Goal: Transaction & Acquisition: Register for event/course

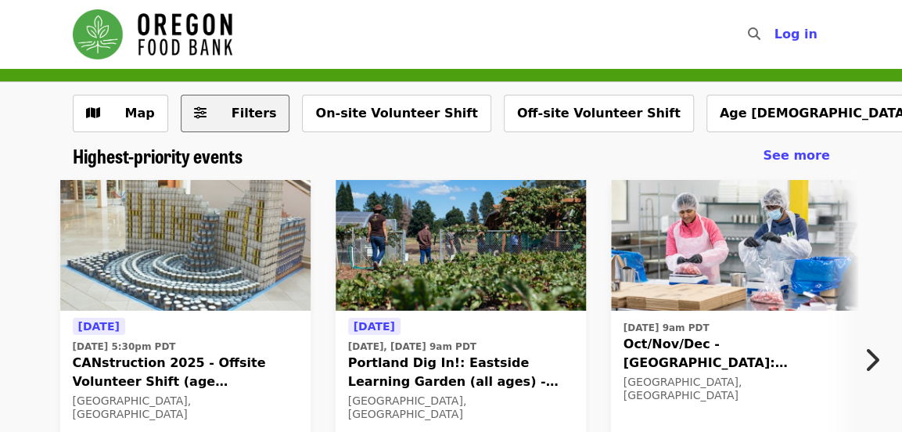
click at [237, 113] on span "Filters" at bounding box center [254, 113] width 45 height 15
click at [864, 353] on icon "chevron-right icon" at bounding box center [872, 360] width 16 height 30
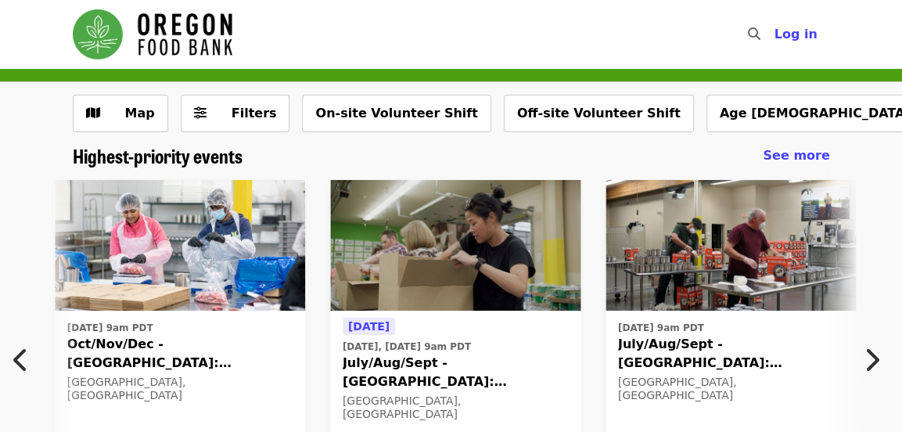
scroll to position [0, 566]
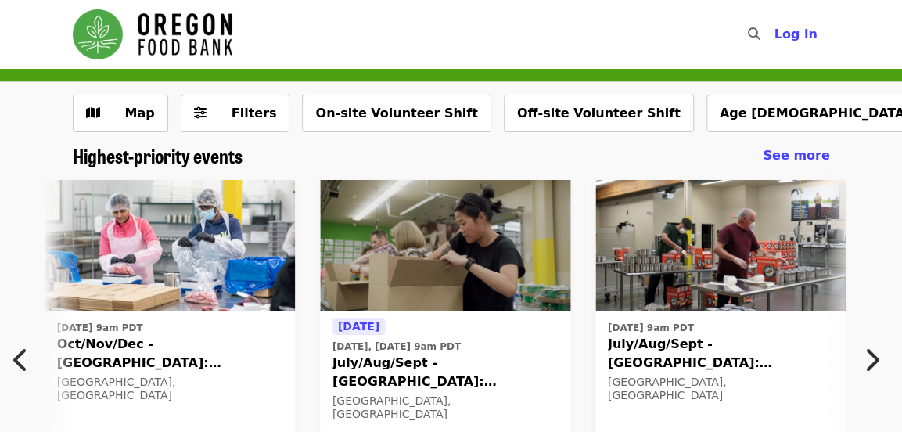
click at [864, 353] on icon "chevron-right icon" at bounding box center [872, 360] width 16 height 30
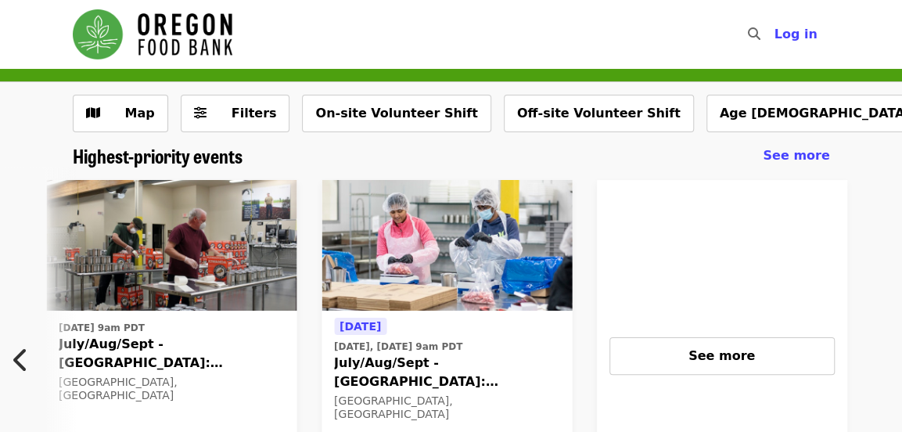
scroll to position [0, 1117]
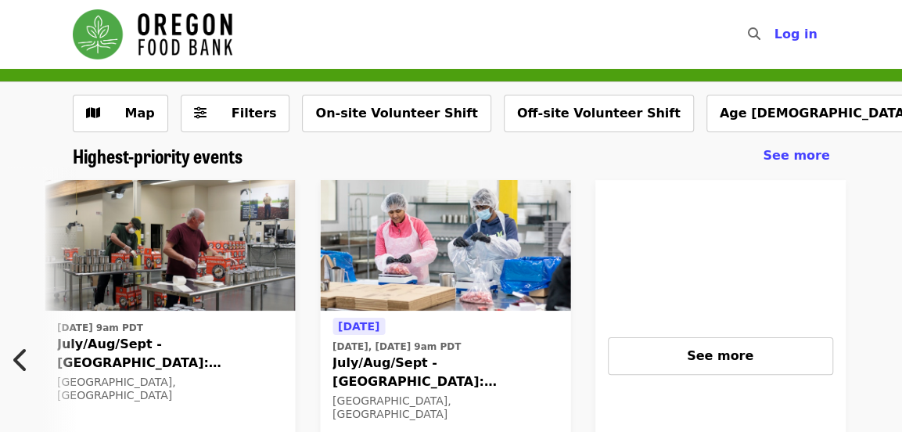
click at [203, 344] on span "July/Aug/Sept - [GEOGRAPHIC_DATA]: Repack/Sort (age [DEMOGRAPHIC_DATA]+)" at bounding box center [169, 354] width 225 height 38
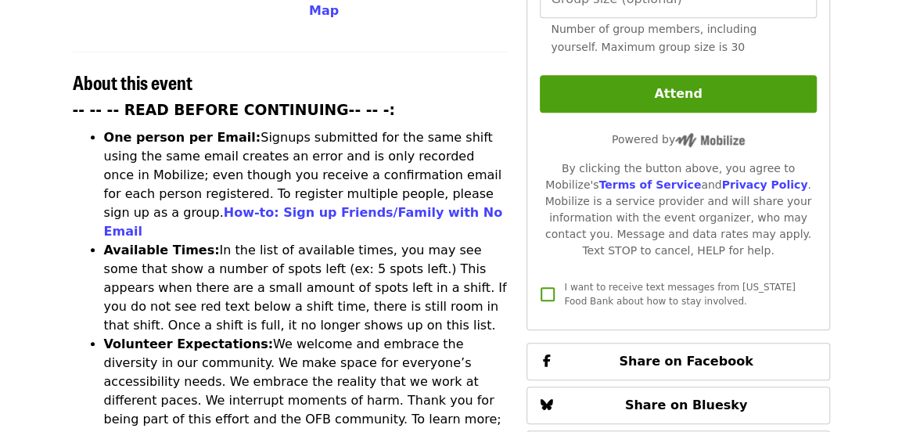
scroll to position [604, 0]
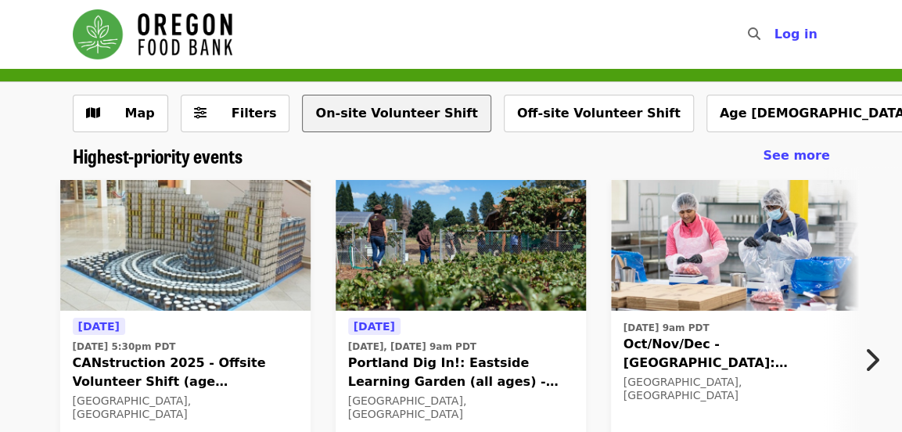
click at [348, 117] on button "On-site Volunteer Shift" at bounding box center [396, 114] width 189 height 38
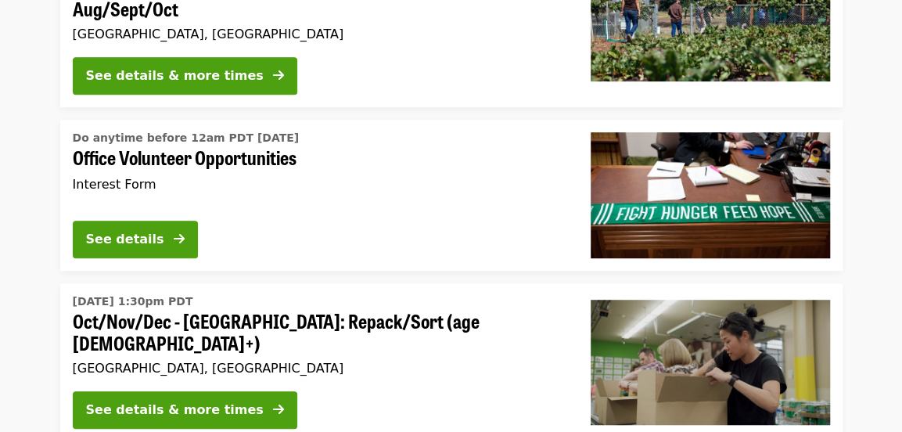
scroll to position [360, 0]
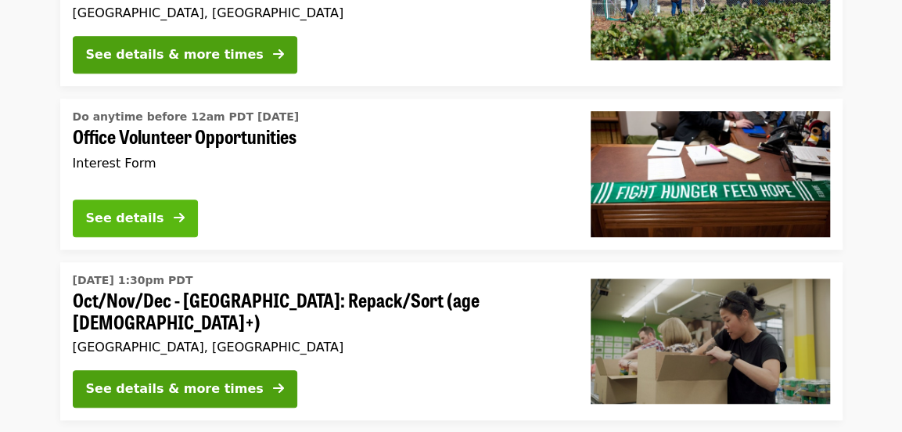
click at [156, 207] on button "See details" at bounding box center [135, 218] width 125 height 38
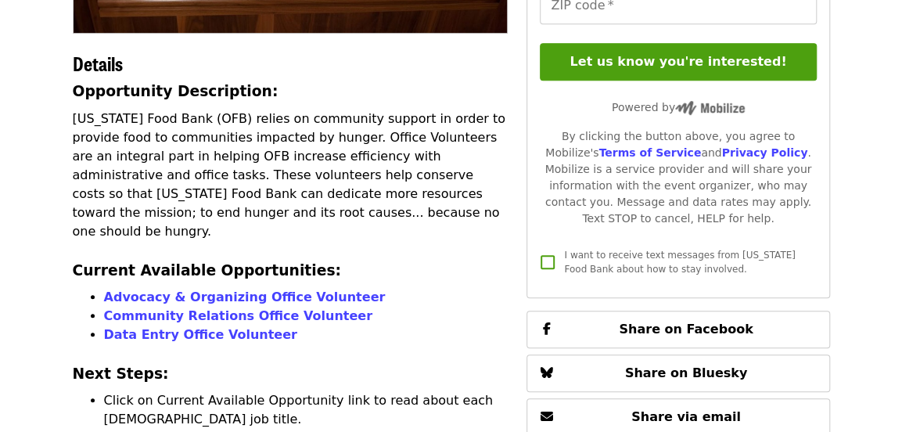
scroll to position [342, 0]
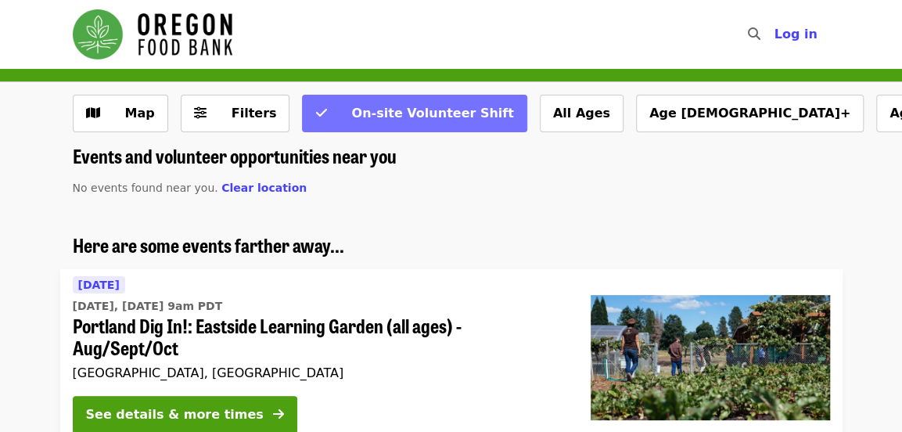
click at [336, 112] on span "On-site Volunteer Shift" at bounding box center [425, 113] width 178 height 19
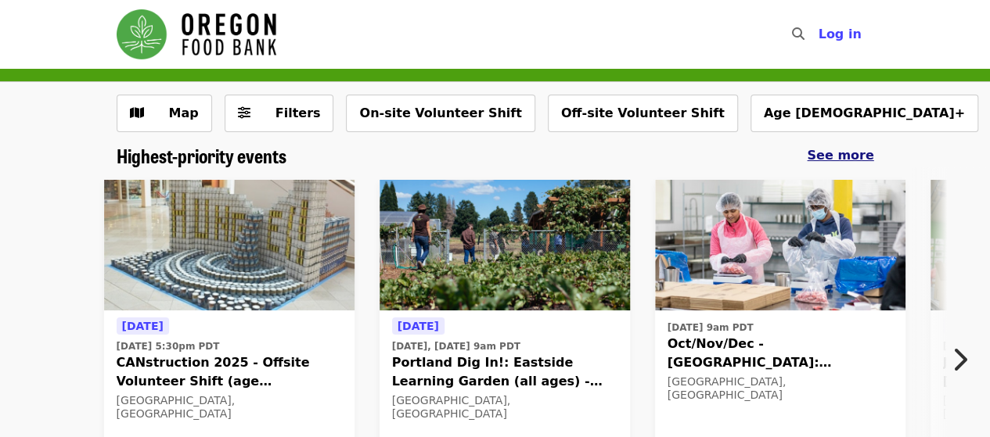
click at [839, 160] on span "See more" at bounding box center [840, 155] width 66 height 15
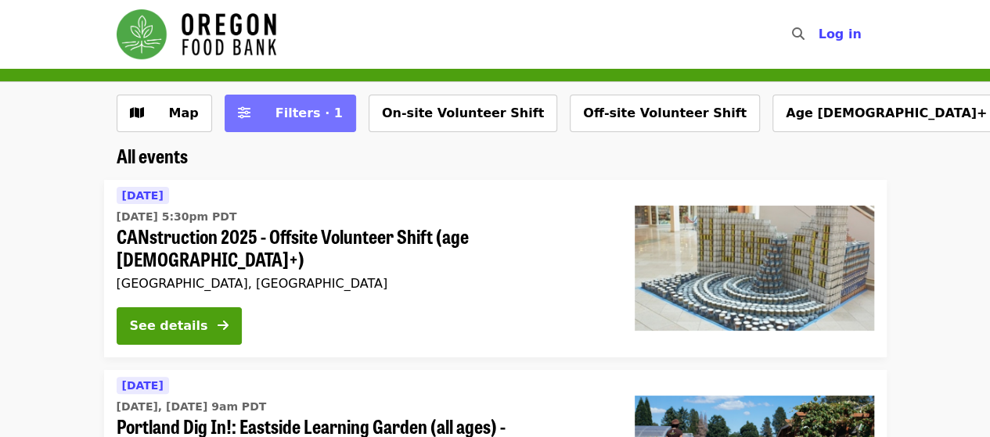
click at [318, 101] on button "Filters · 1" at bounding box center [290, 114] width 131 height 38
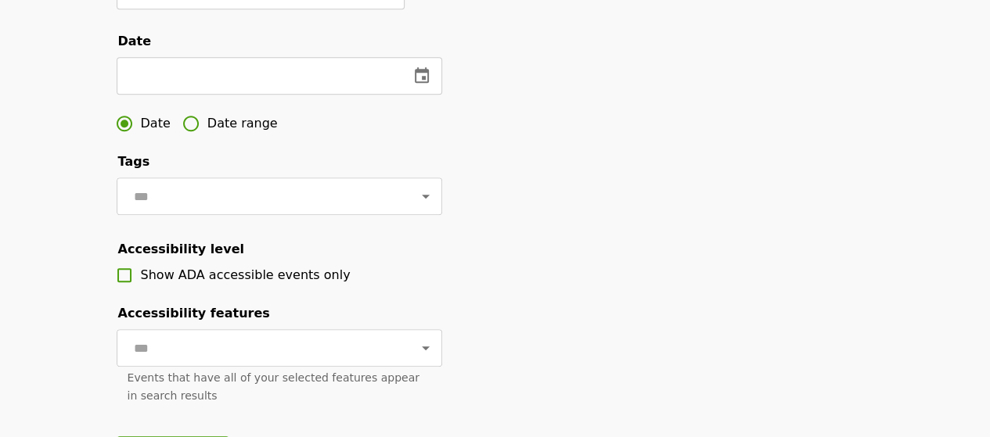
scroll to position [476, 0]
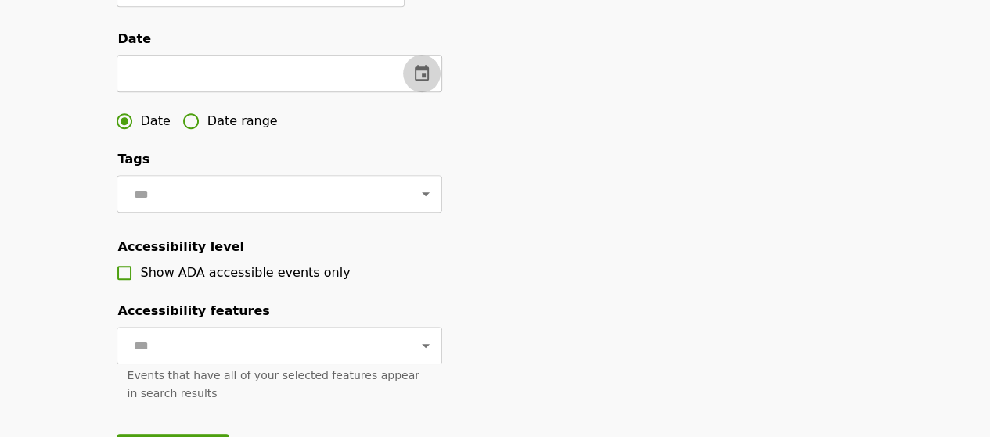
click at [414, 83] on icon "change date" at bounding box center [421, 73] width 19 height 19
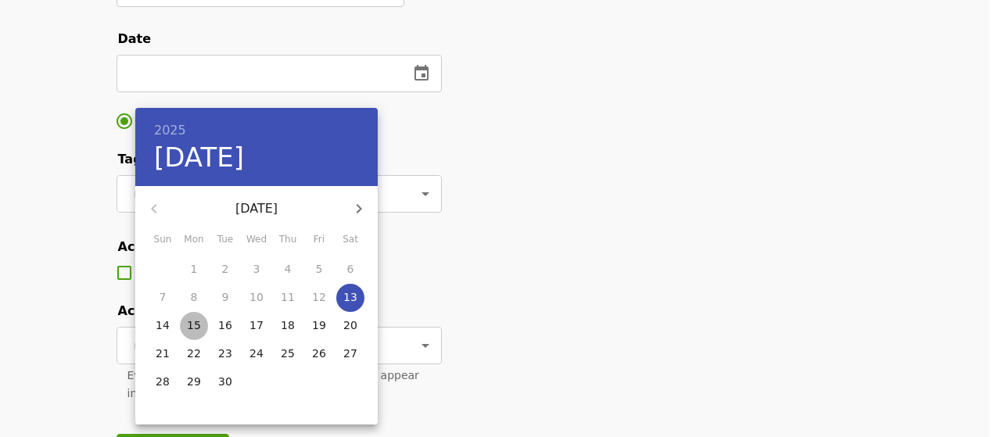
click at [191, 327] on p "15" at bounding box center [194, 326] width 14 height 16
type input "**********"
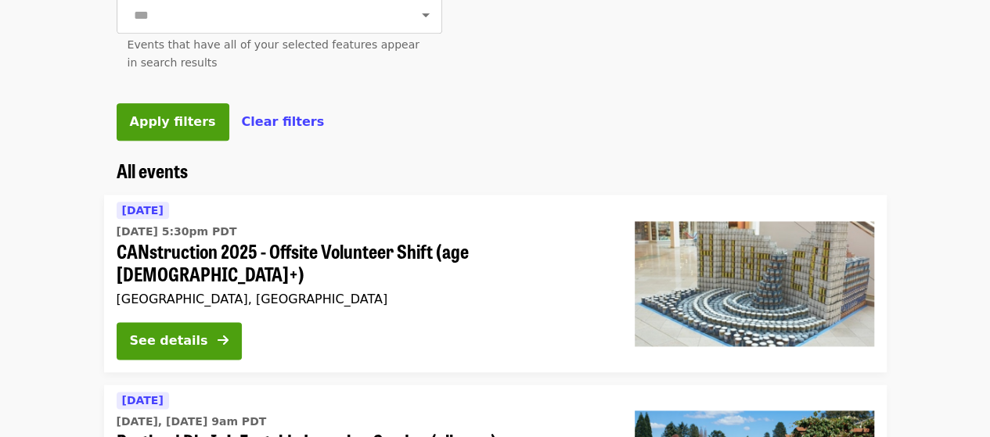
scroll to position [861, 0]
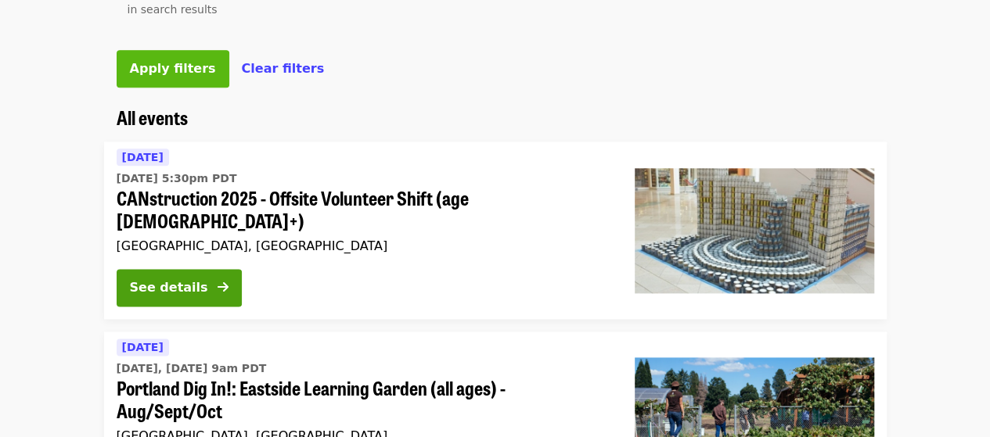
click at [181, 76] on span "Apply filters" at bounding box center [173, 68] width 86 height 15
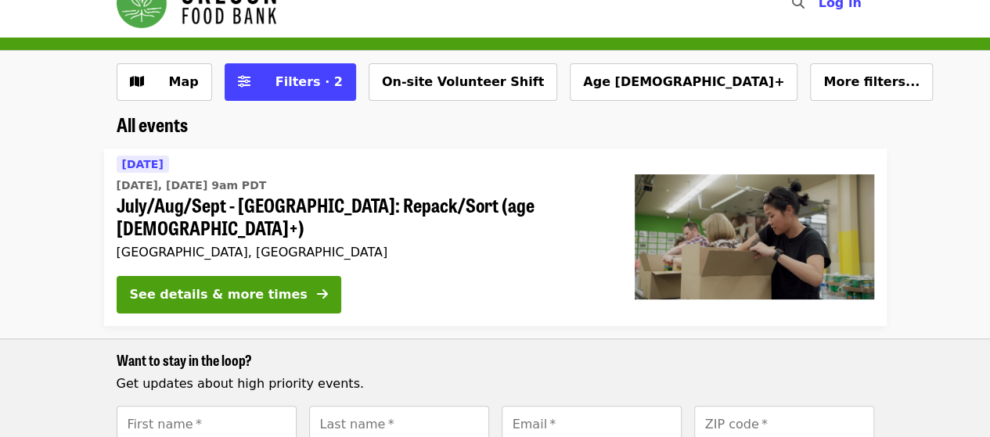
scroll to position [22, 0]
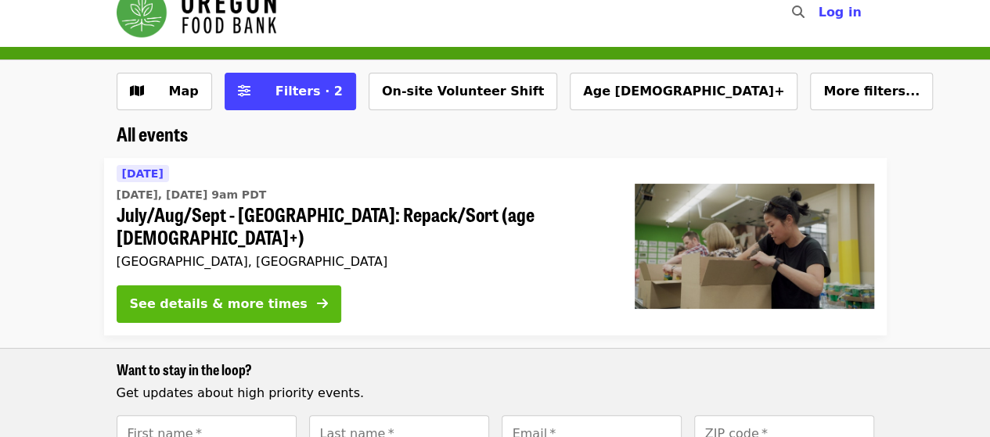
click at [239, 295] on div "See details & more times" at bounding box center [219, 304] width 178 height 19
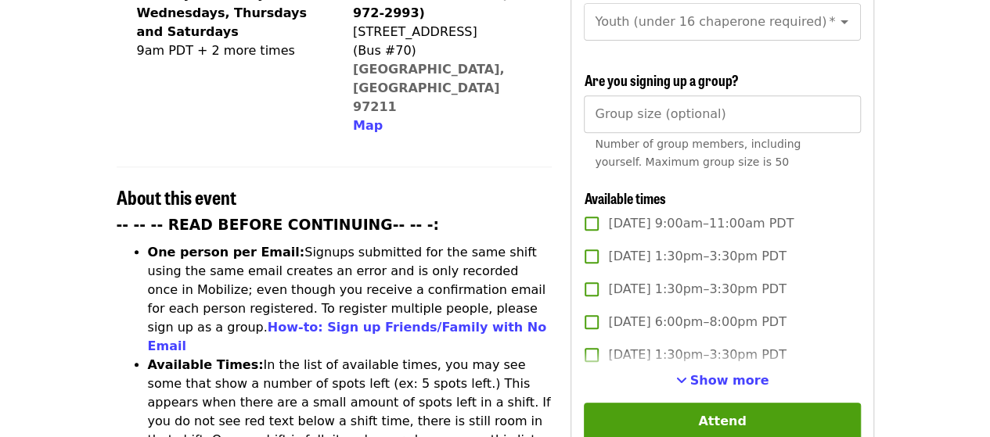
scroll to position [455, 0]
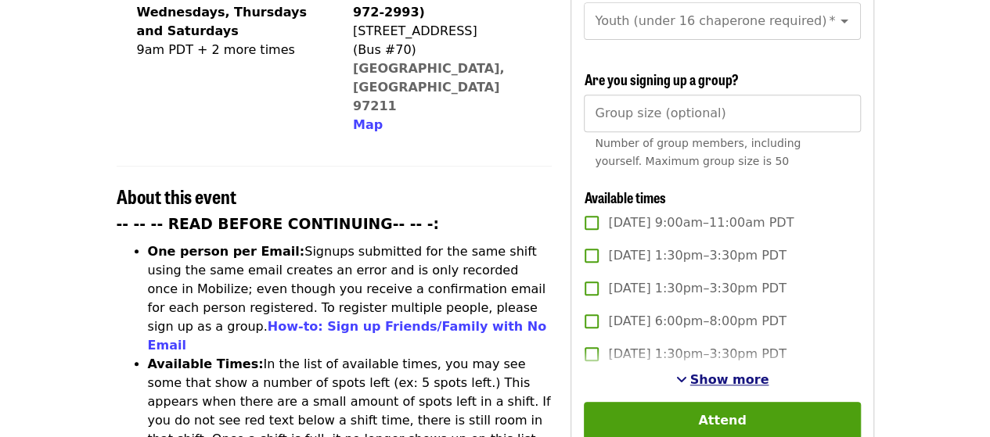
click at [734, 373] on span "Show more" at bounding box center [729, 379] width 79 height 15
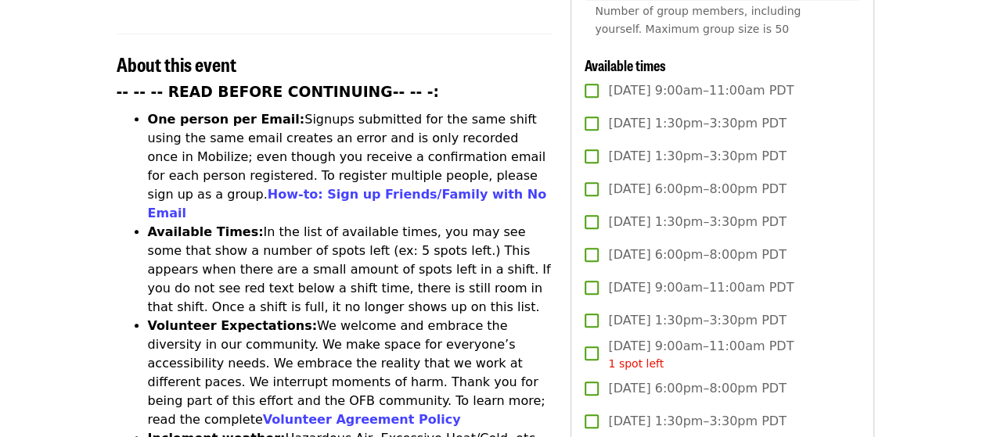
scroll to position [588, 0]
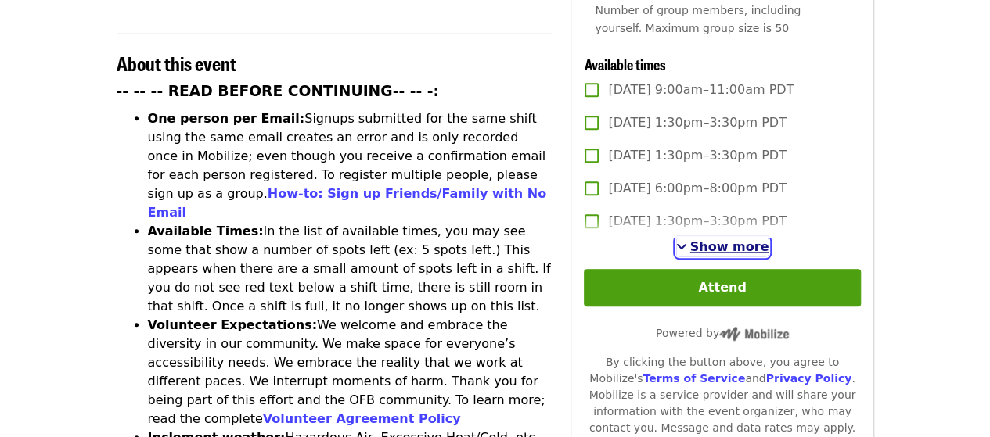
click at [749, 245] on span "Show more" at bounding box center [729, 246] width 79 height 15
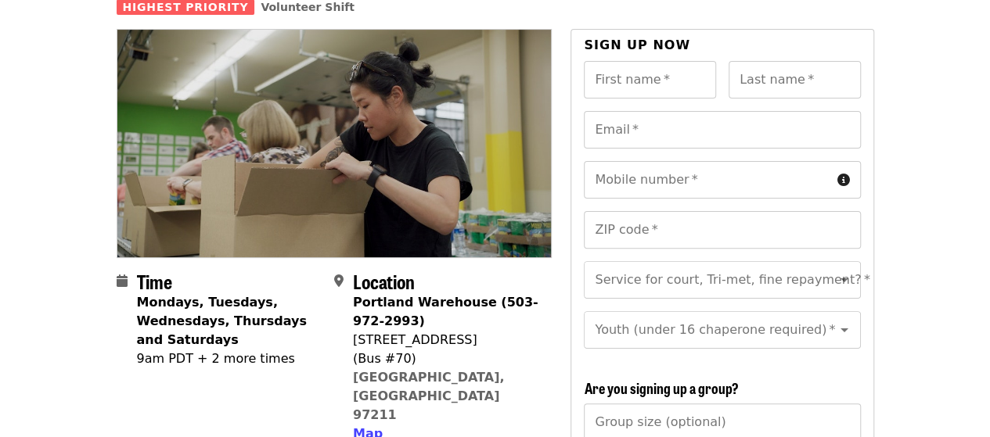
scroll to position [0, 0]
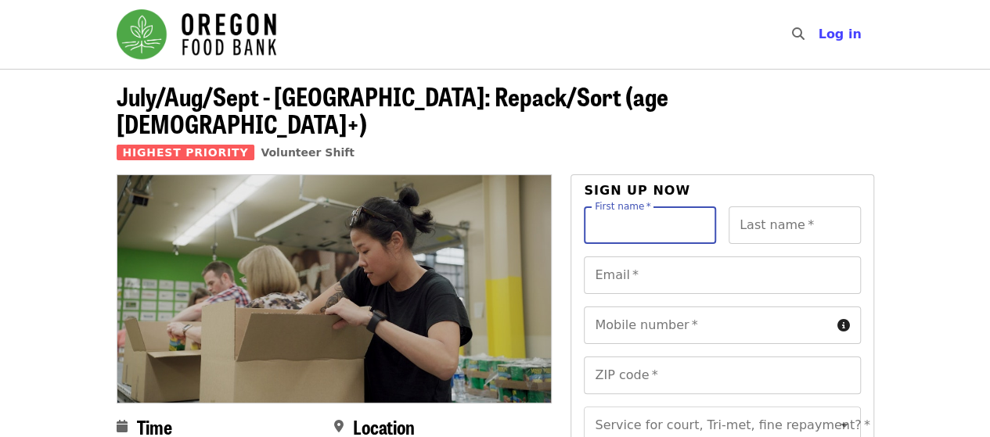
click at [626, 212] on input "First name   *" at bounding box center [650, 226] width 132 height 38
type input "******"
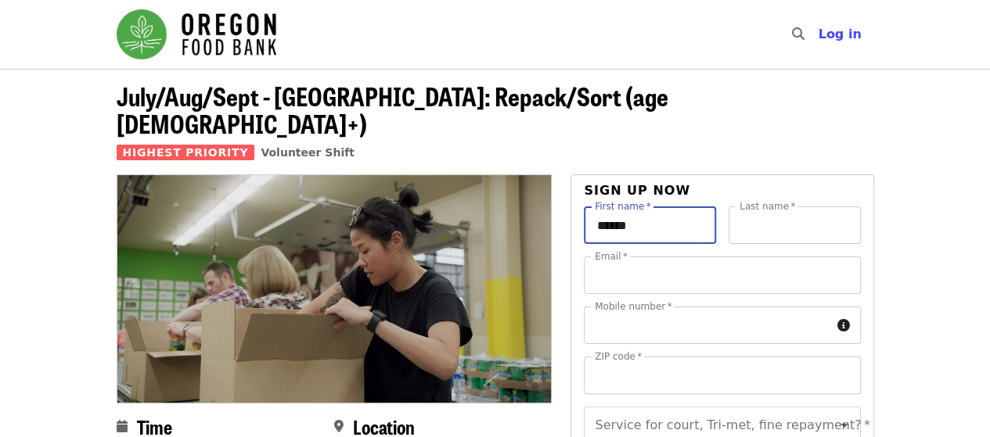
type input "*******"
type input "**********"
type input "*****"
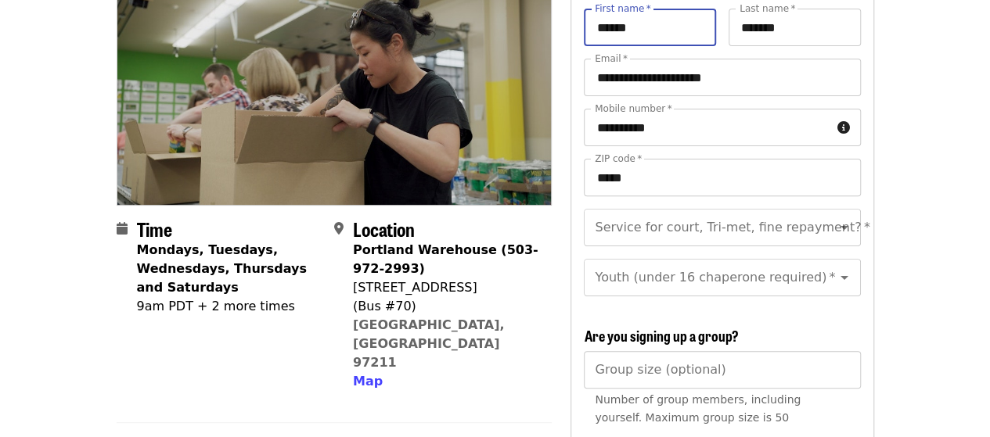
scroll to position [227, 0]
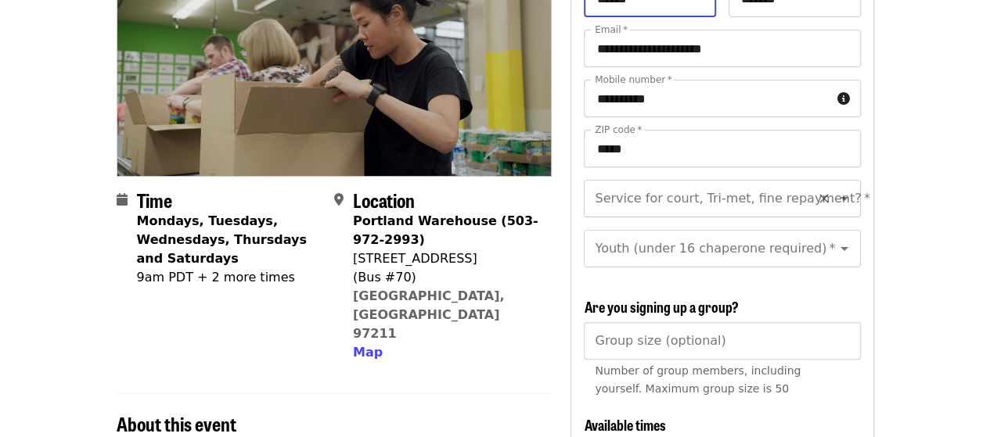
click at [840, 197] on icon "Open" at bounding box center [844, 199] width 8 height 4
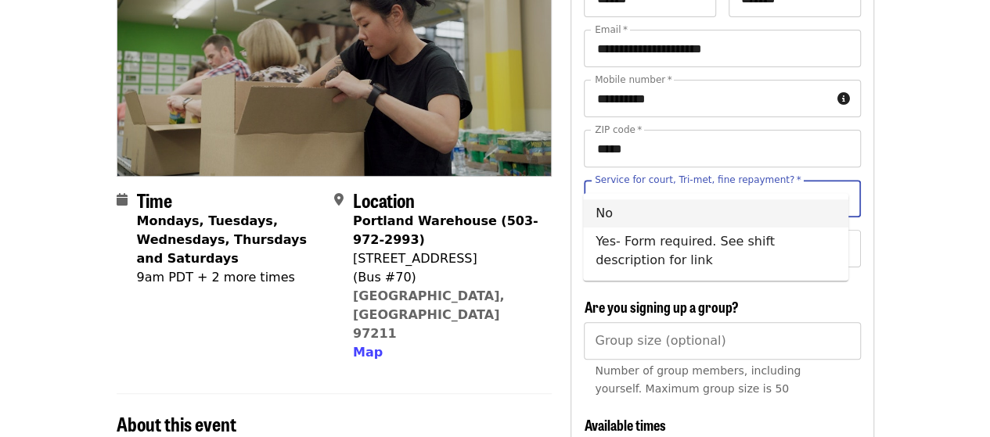
click at [708, 207] on li "No" at bounding box center [715, 213] width 265 height 28
type input "**"
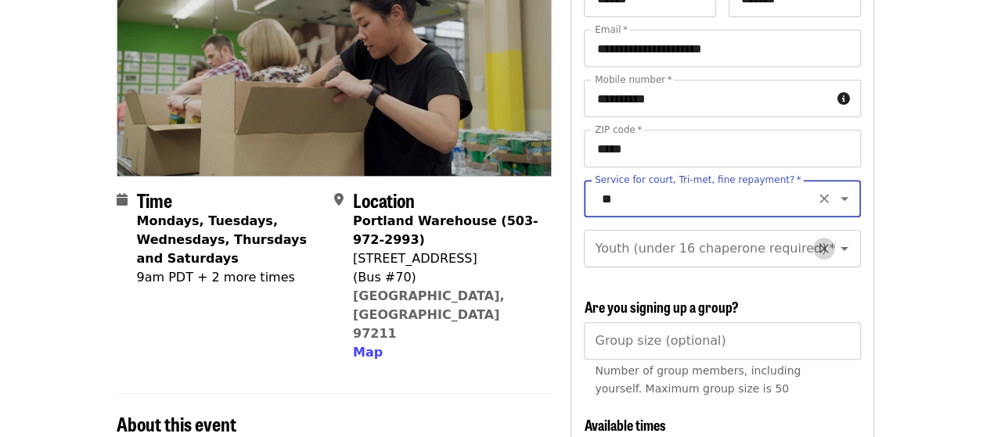
click at [819, 245] on icon "Clear" at bounding box center [823, 249] width 9 height 9
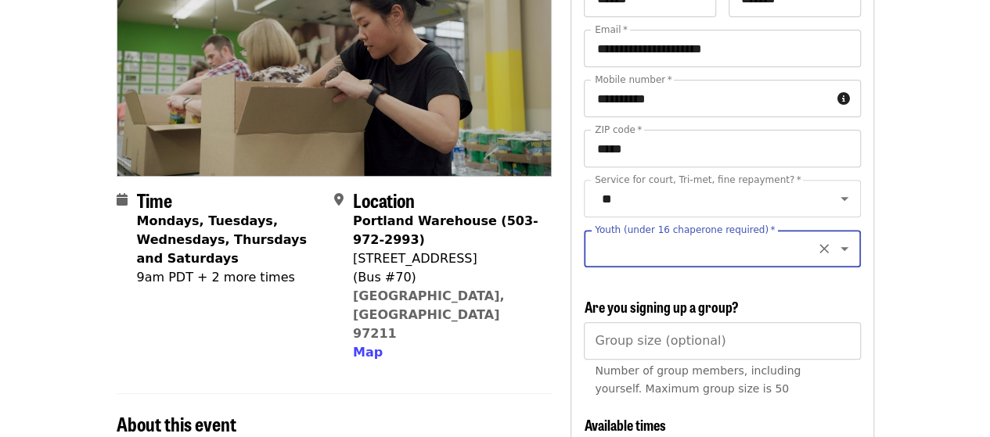
click at [835, 239] on icon "Open" at bounding box center [844, 248] width 19 height 19
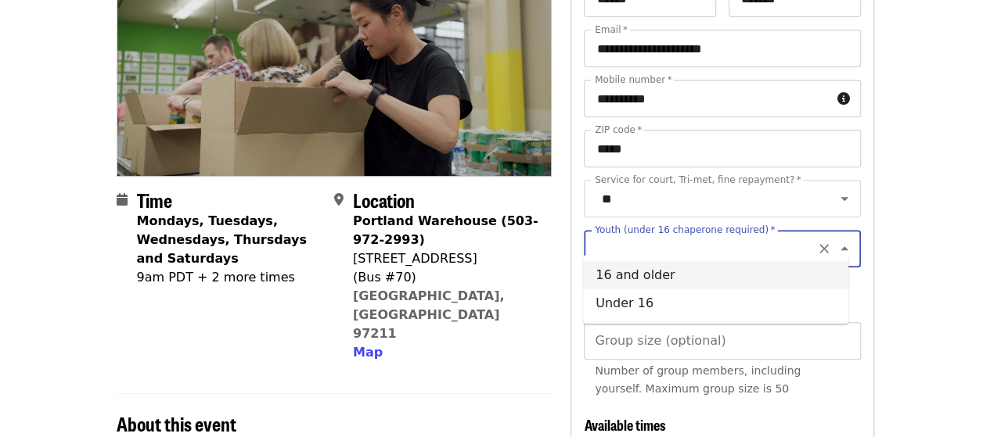
click at [665, 273] on li "16 and older" at bounding box center [715, 275] width 265 height 28
type input "**********"
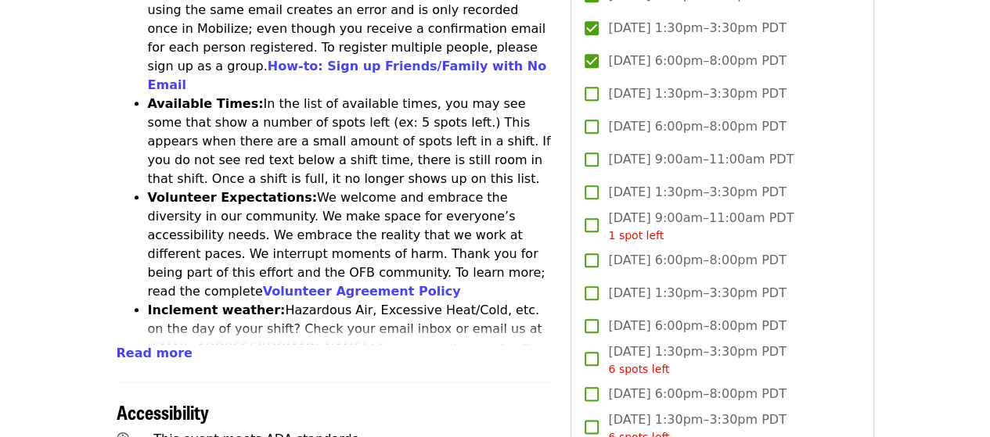
scroll to position [875, 0]
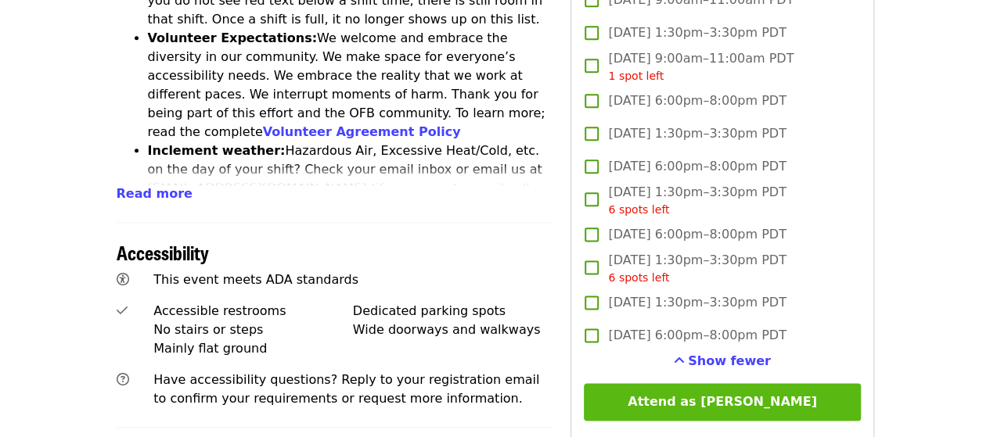
click at [753, 399] on button "Attend as [PERSON_NAME]" at bounding box center [722, 402] width 276 height 38
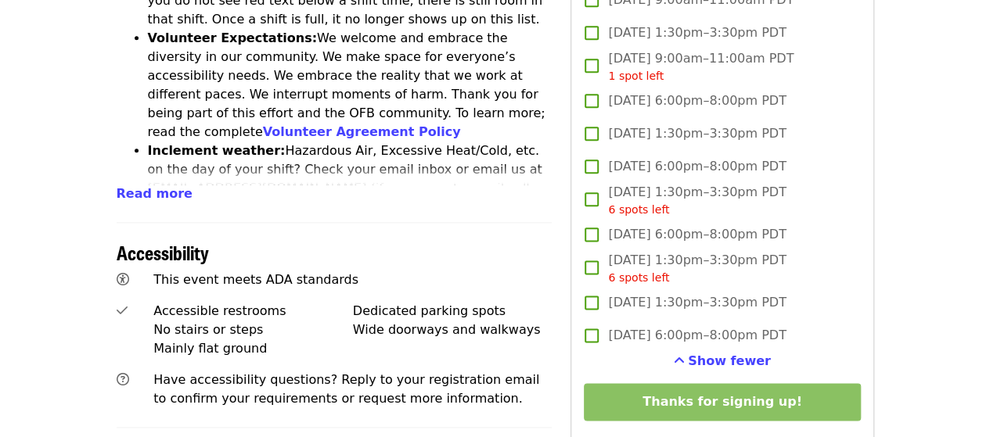
click at [901, 214] on article "July/Aug/Sept - [GEOGRAPHIC_DATA]: Repack/Sort (age [DEMOGRAPHIC_DATA]+) Highes…" at bounding box center [495, 49] width 990 height 1711
